Goal: Information Seeking & Learning: Learn about a topic

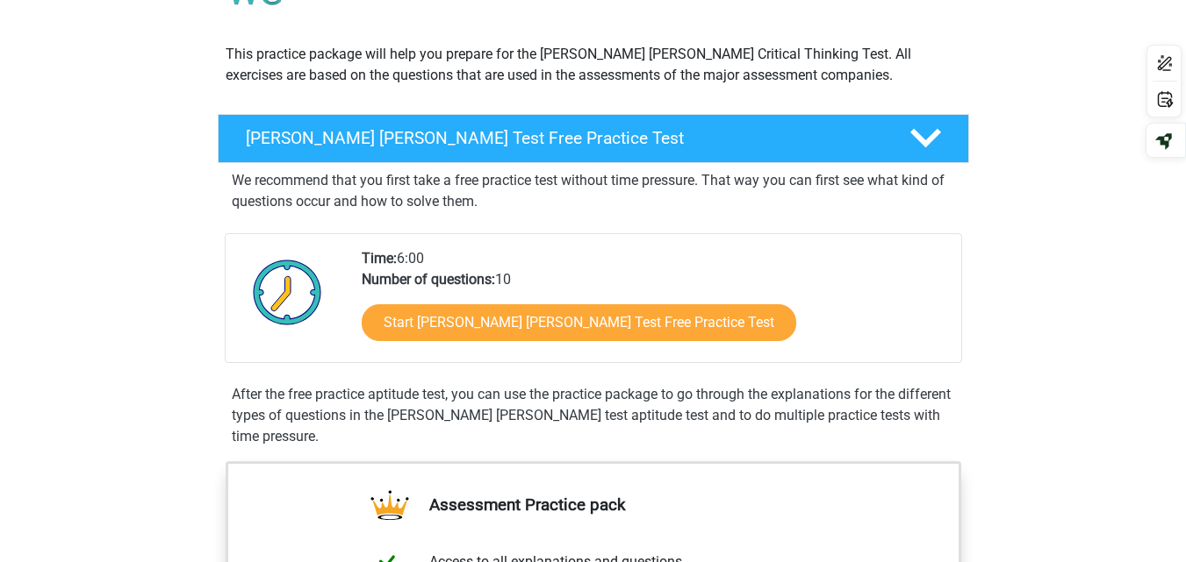
scroll to position [169, 0]
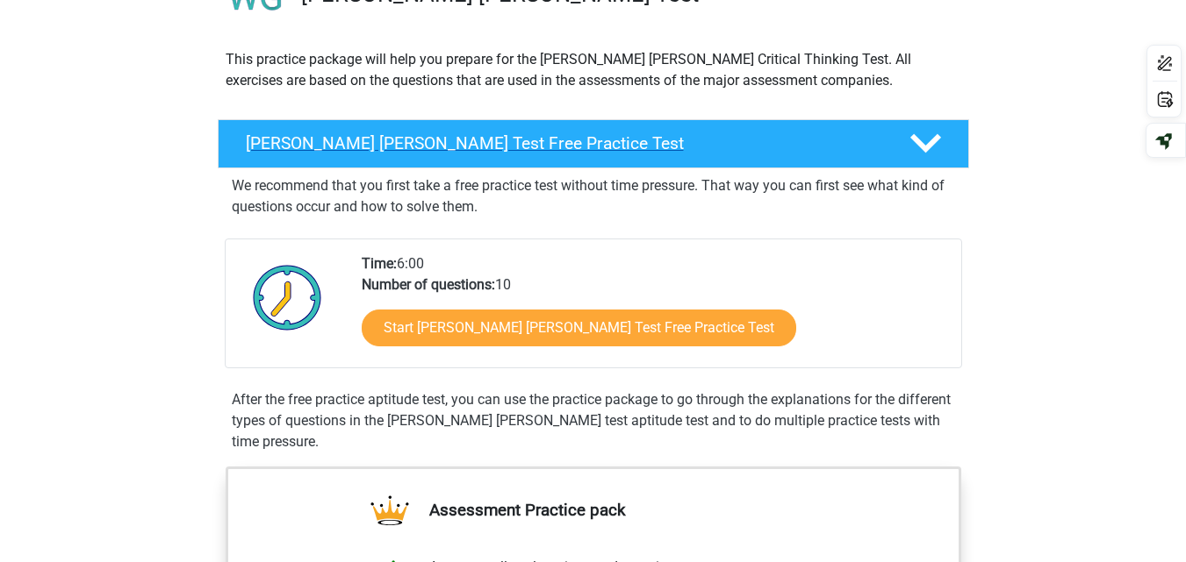
click at [501, 148] on h4 "Watson Glaser Test Free Practice Test" at bounding box center [563, 143] width 635 height 20
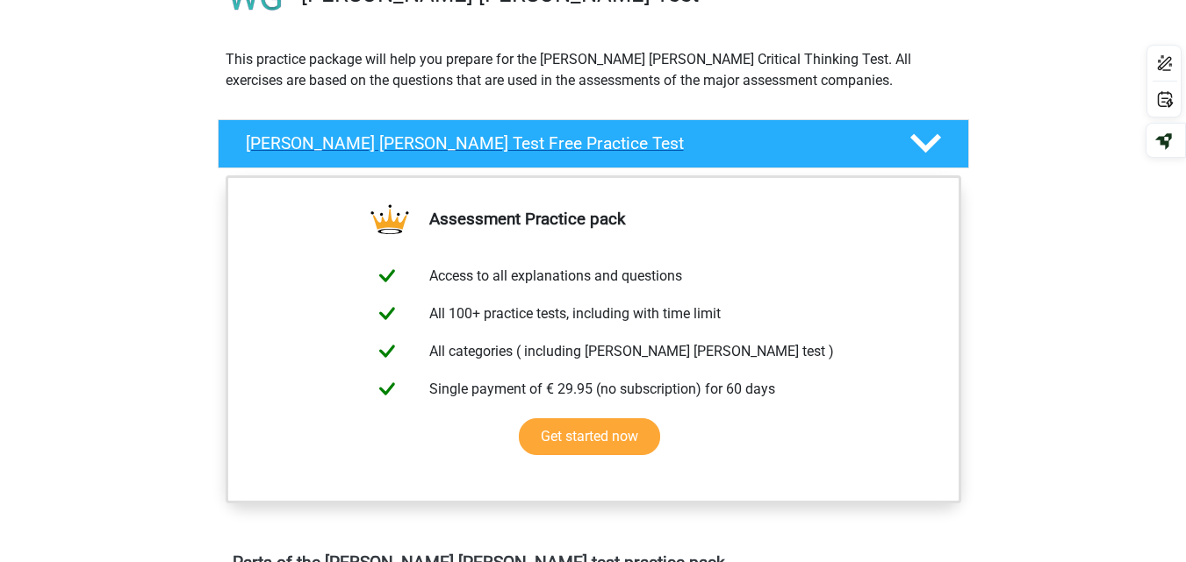
click at [501, 149] on h4 "Watson Glaser Test Free Practice Test" at bounding box center [563, 143] width 635 height 20
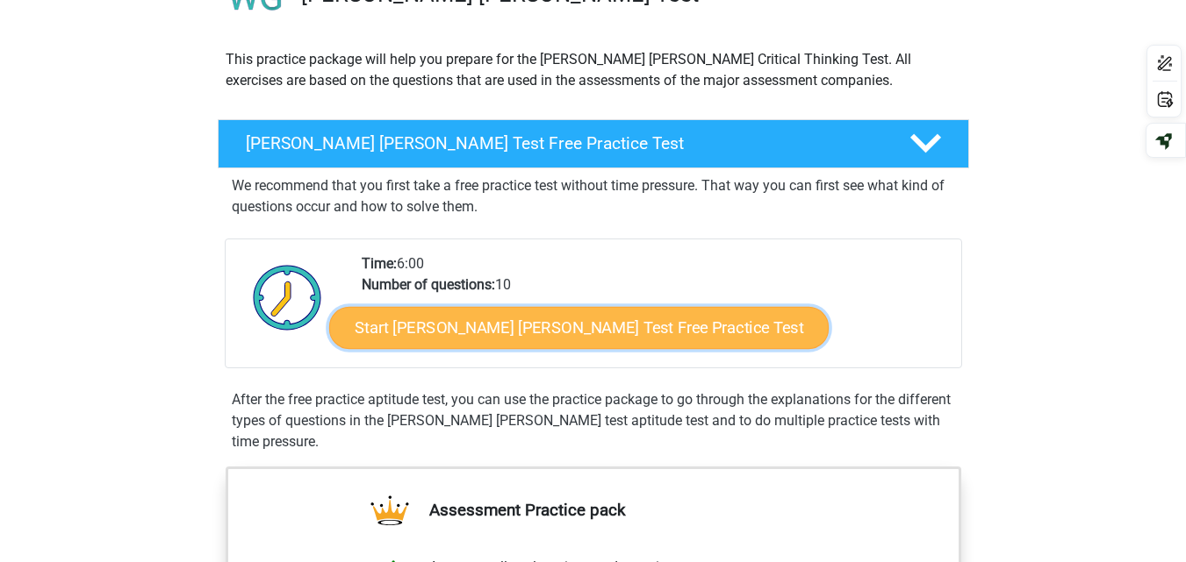
click at [461, 343] on link "Start Watson Glaser Test Free Practice Test" at bounding box center [578, 328] width 499 height 42
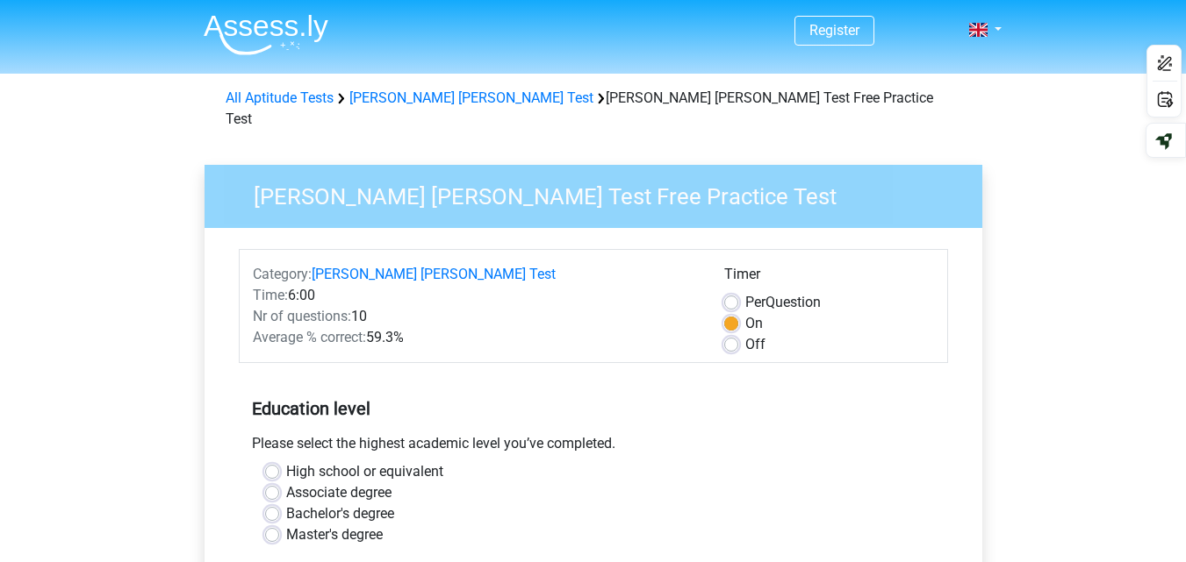
scroll to position [187, 0]
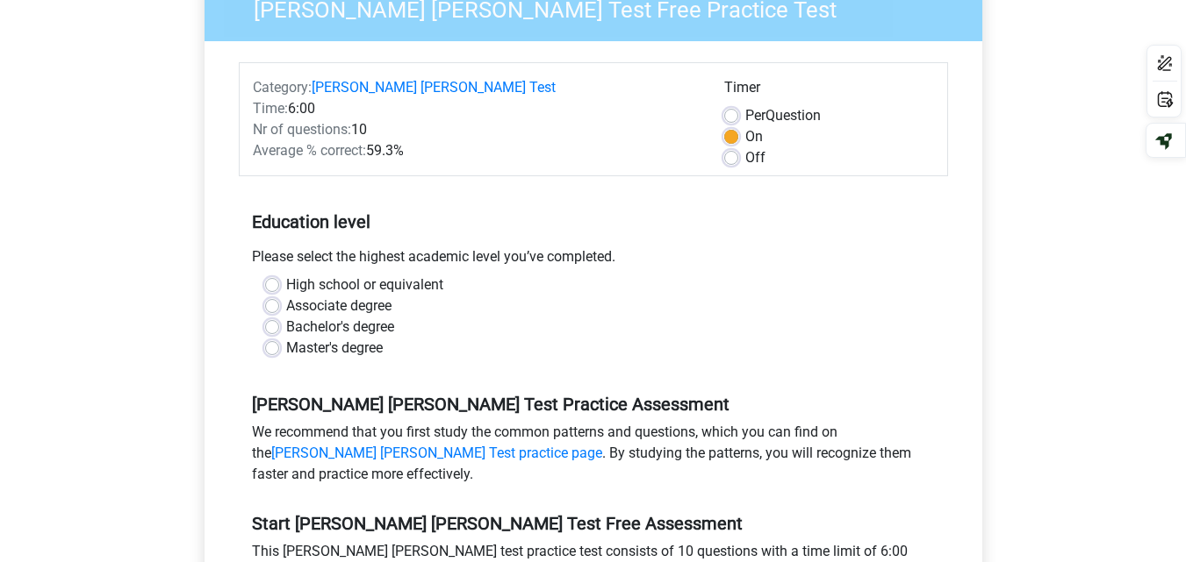
click at [286, 317] on label "Bachelor's degree" at bounding box center [340, 327] width 108 height 21
click at [279, 317] on input "Bachelor's degree" at bounding box center [272, 326] width 14 height 18
radio input "true"
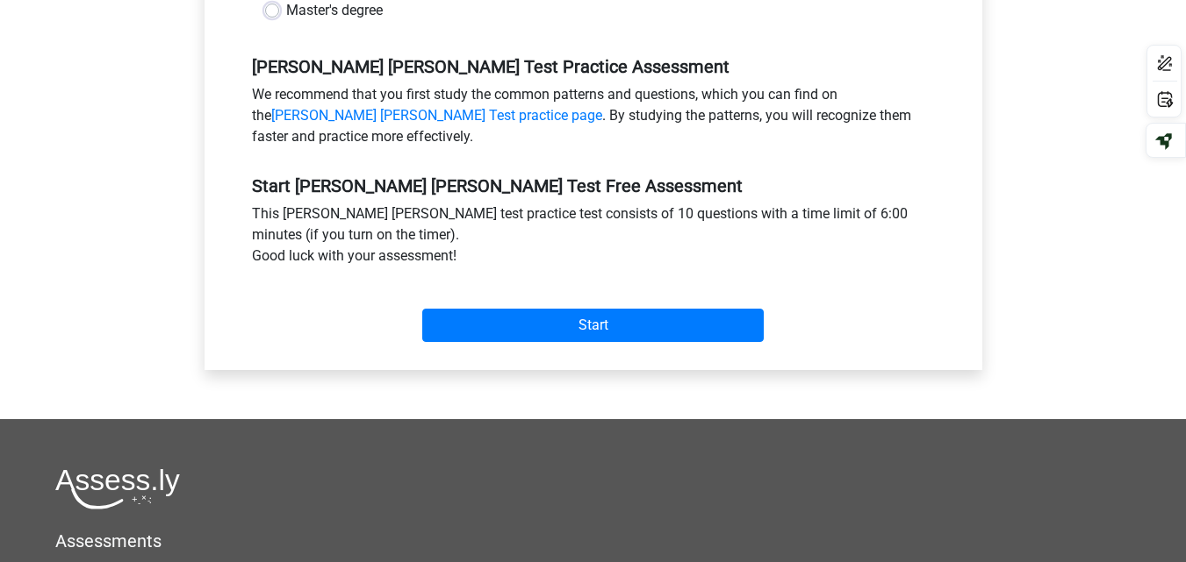
scroll to position [568, 0]
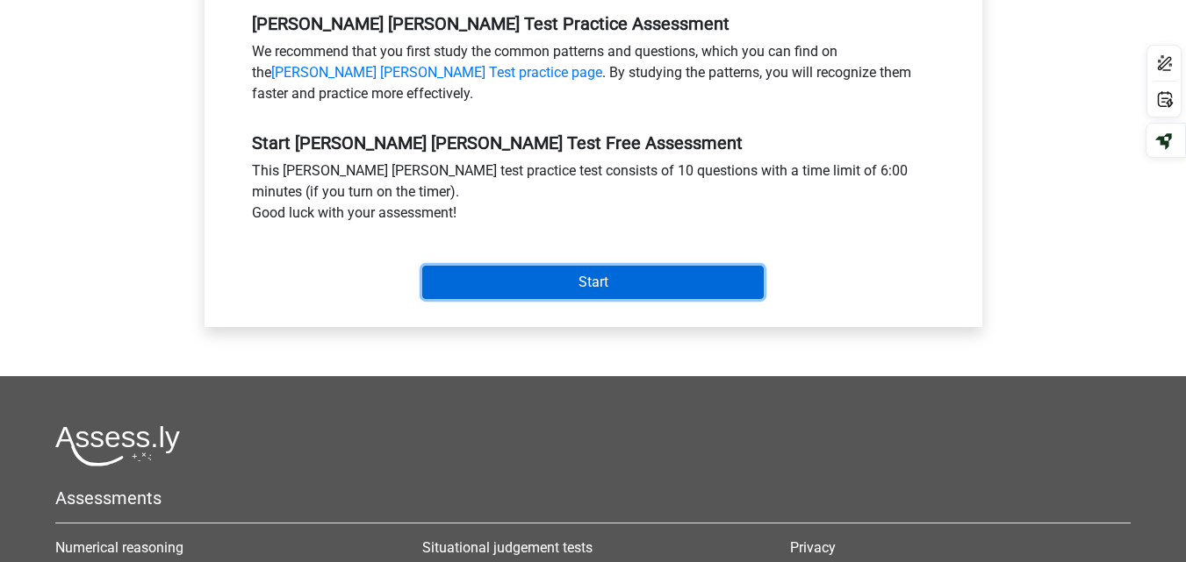
click at [529, 269] on input "Start" at bounding box center [592, 282] width 341 height 33
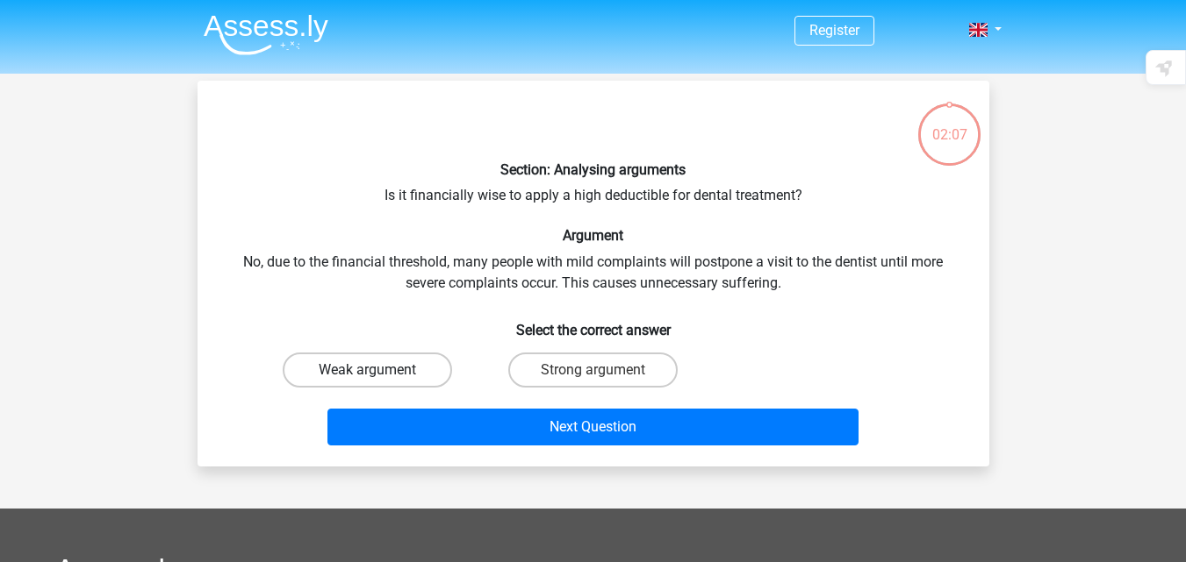
click at [416, 367] on label "Weak argument" at bounding box center [367, 370] width 169 height 35
click at [378, 370] on input "Weak argument" at bounding box center [372, 375] width 11 height 11
radio input "true"
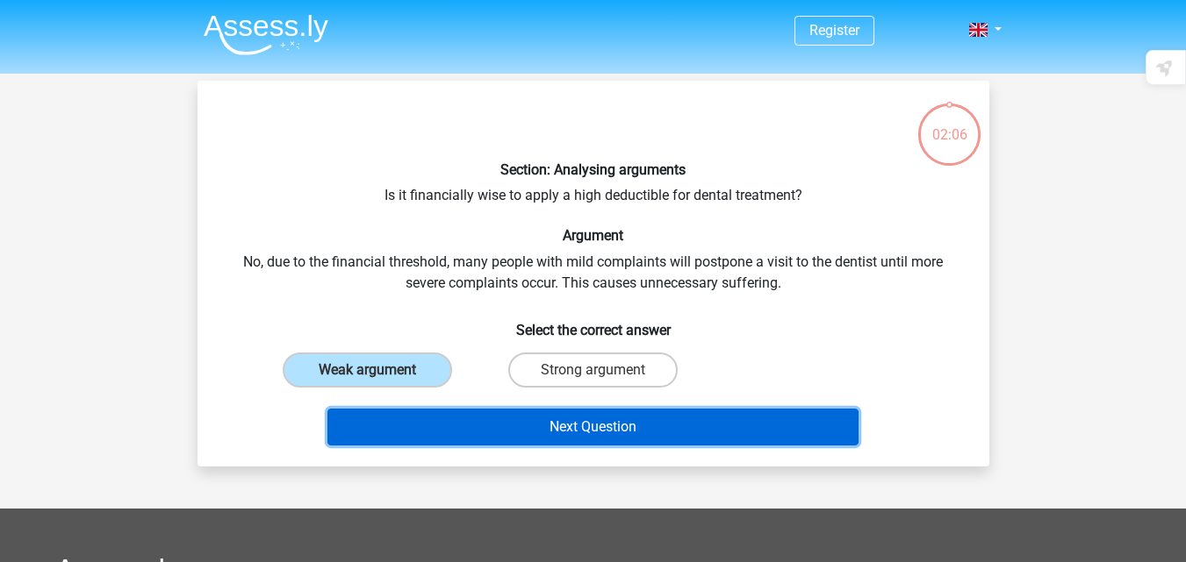
click at [512, 412] on button "Next Question" at bounding box center [592, 427] width 531 height 37
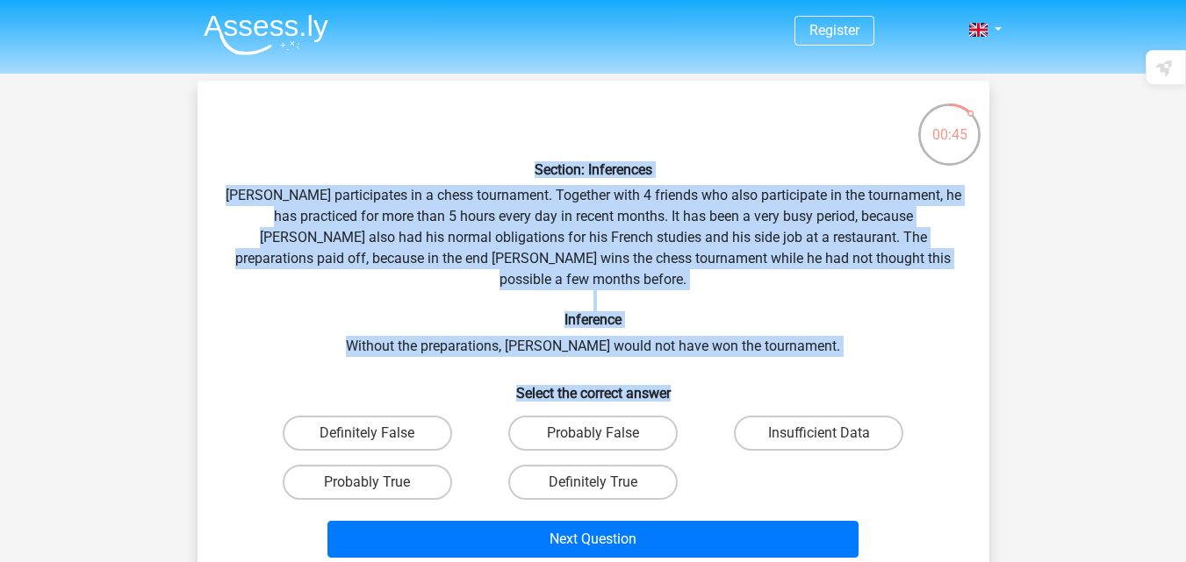
drag, startPoint x: 215, startPoint y: 170, endPoint x: 835, endPoint y: 351, distance: 646.2
click at [838, 353] on div "Section: Inferences [PERSON_NAME] participates in a chess tournament. Together …" at bounding box center [592, 330] width 777 height 470
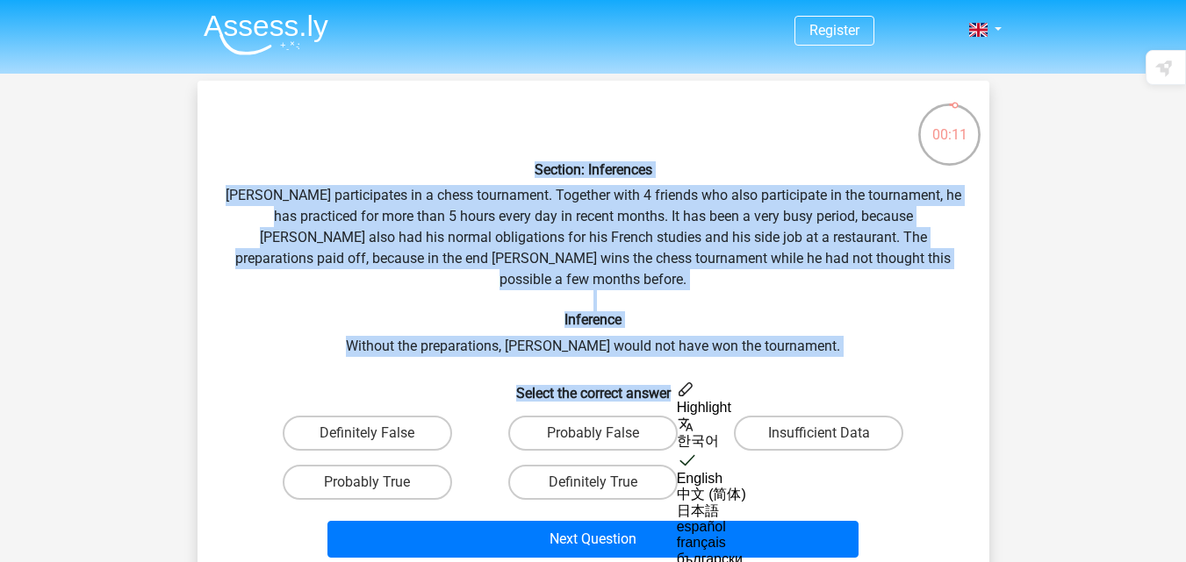
click at [627, 312] on h6 "Inference" at bounding box center [593, 320] width 735 height 17
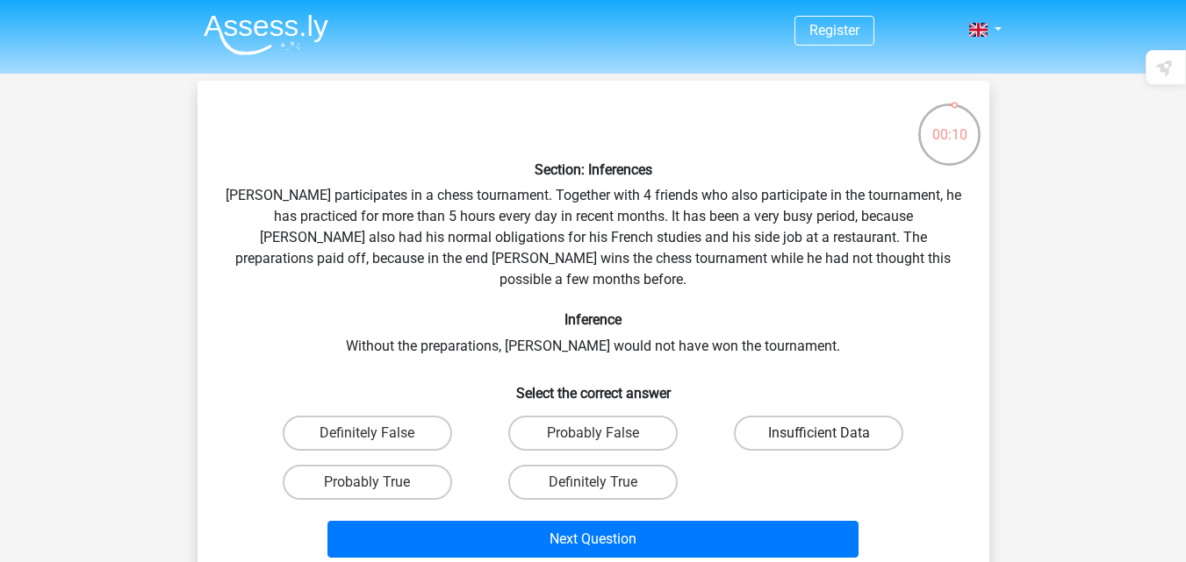
click at [871, 417] on label "Insufficient Data" at bounding box center [818, 433] width 169 height 35
click at [830, 433] on input "Insufficient Data" at bounding box center [824, 438] width 11 height 11
radio input "true"
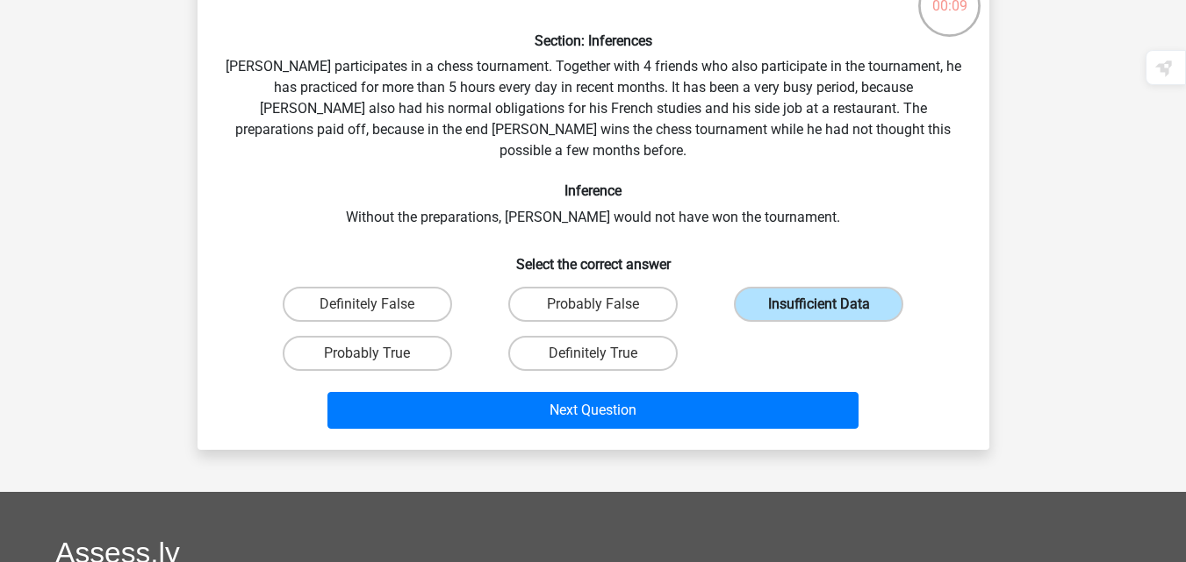
scroll to position [140, 0]
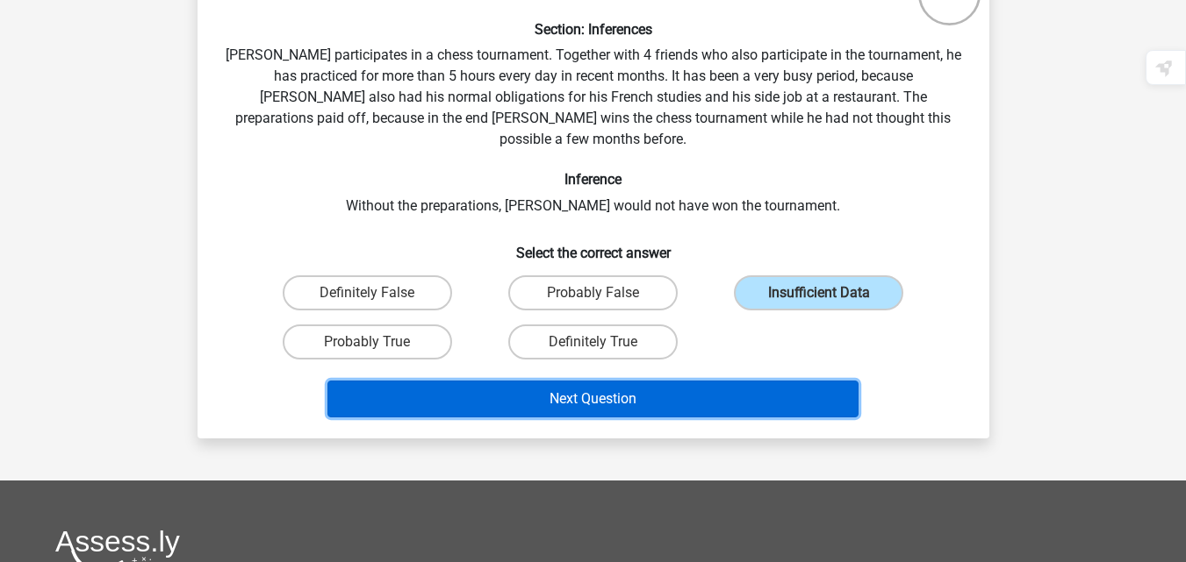
click at [788, 381] on button "Next Question" at bounding box center [592, 399] width 531 height 37
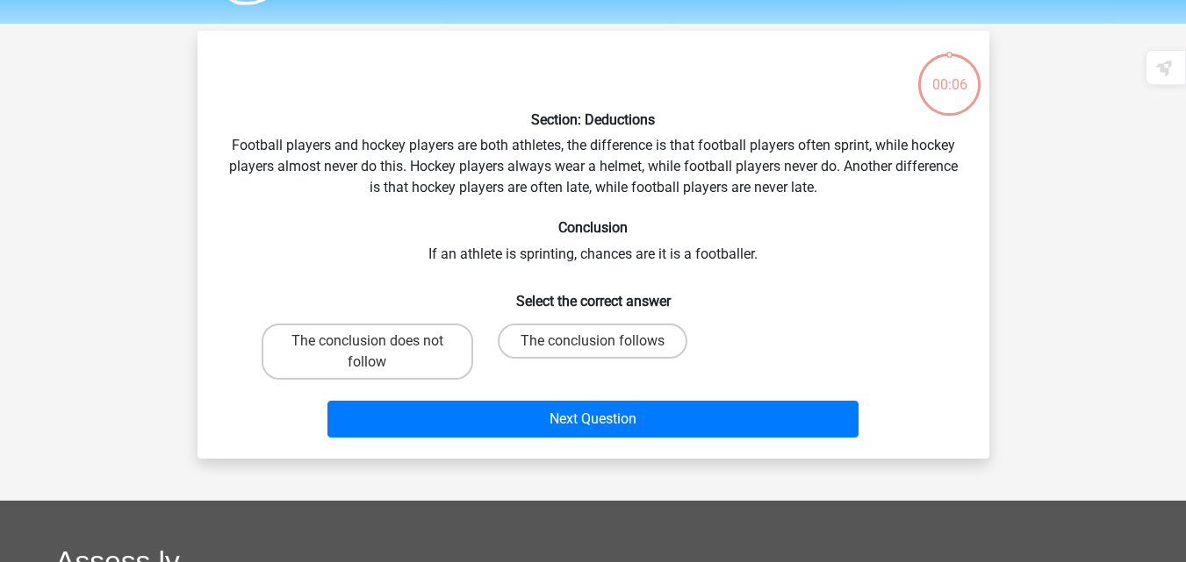
scroll to position [47, 0]
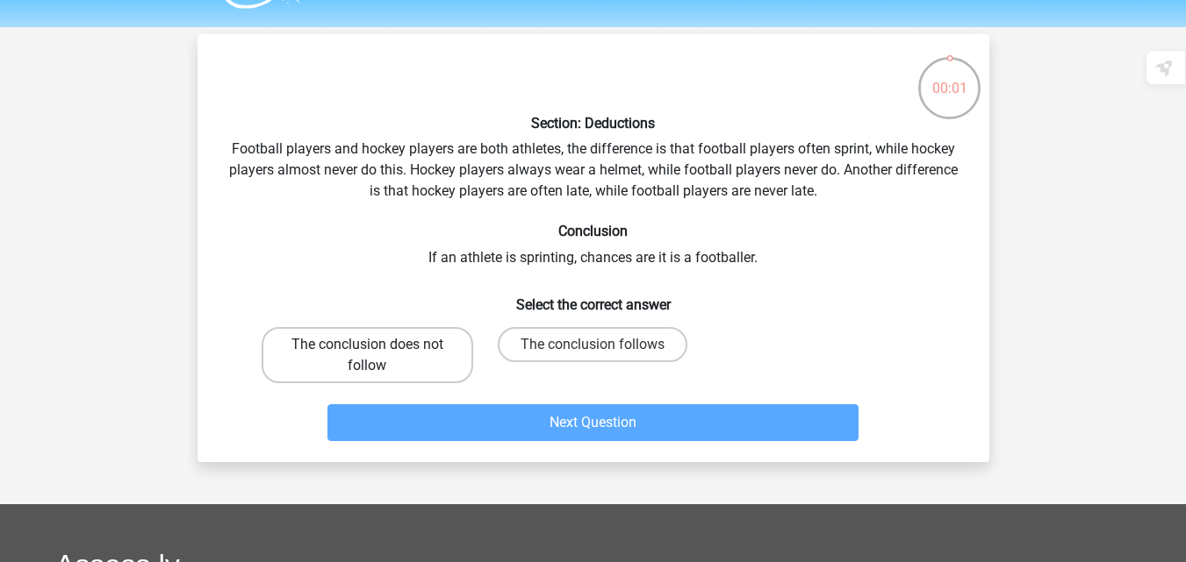
click at [375, 340] on label "The conclusion does not follow" at bounding box center [367, 355] width 211 height 56
click at [375, 345] on input "The conclusion does not follow" at bounding box center [372, 350] width 11 height 11
radio input "true"
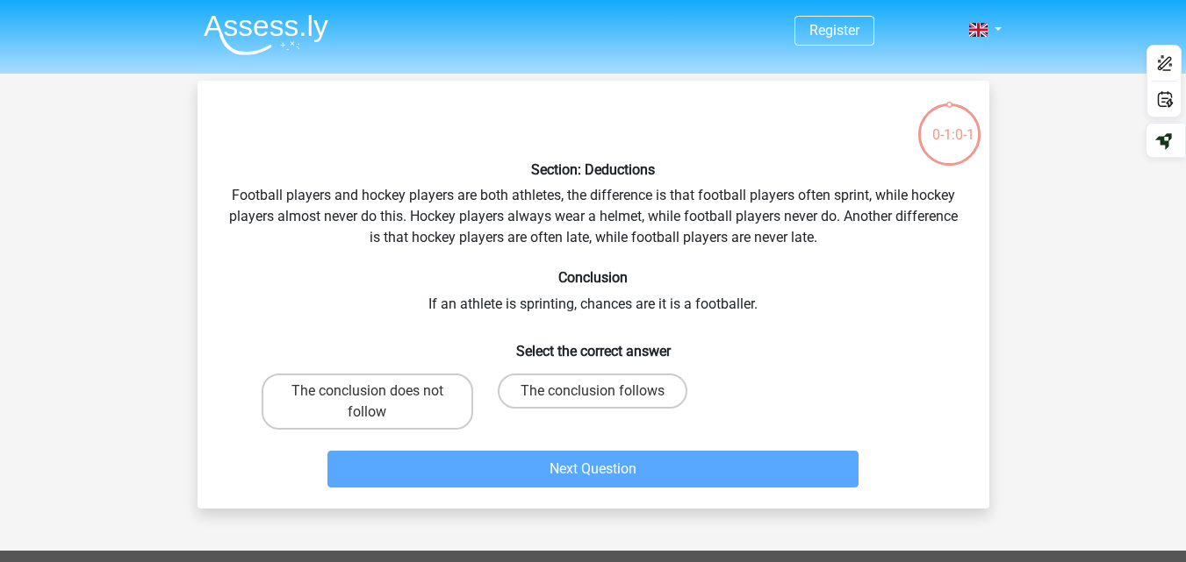
scroll to position [47, 0]
